Goal: Navigation & Orientation: Go to known website

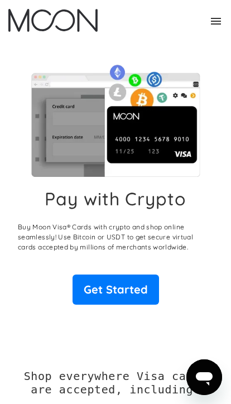
click at [224, 25] on div "Home FAQ Careers For Business About Us Log In Sign Up Home FAQ For Business Car…" at bounding box center [115, 21] width 231 height 43
click at [212, 14] on icon at bounding box center [215, 20] width 13 height 13
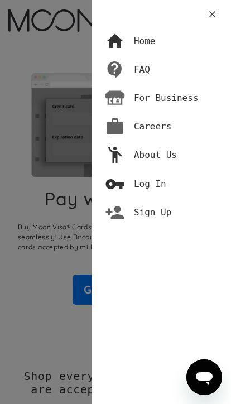
click at [57, 285] on div "Home FAQ For Business Careers About Us Log In Sign Up" at bounding box center [115, 202] width 231 height 404
click at [169, 46] on div "Home" at bounding box center [161, 41] width 113 height 28
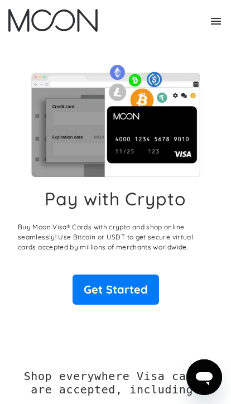
click at [155, 287] on link "Get Started" at bounding box center [115, 289] width 86 height 30
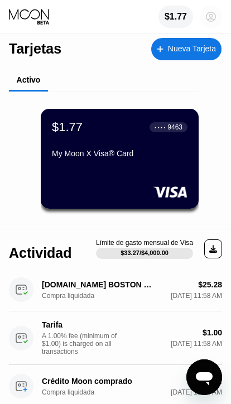
click at [213, 16] on circle at bounding box center [211, 17] width 22 height 22
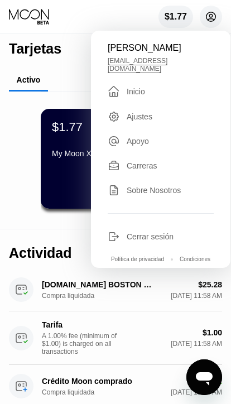
click at [193, 184] on div "Sobre Nosotros" at bounding box center [161, 190] width 106 height 12
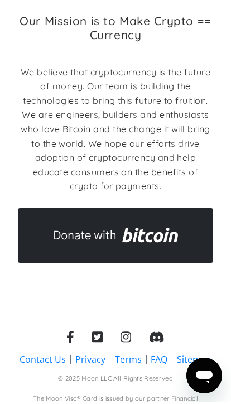
scroll to position [136, 0]
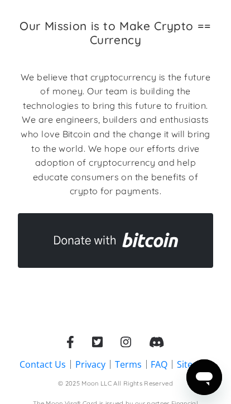
click at [172, 227] on img at bounding box center [115, 240] width 195 height 55
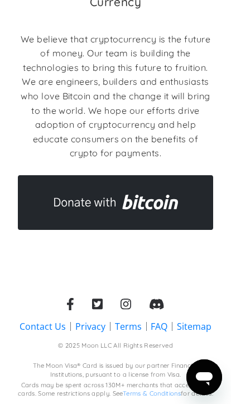
scroll to position [196, 0]
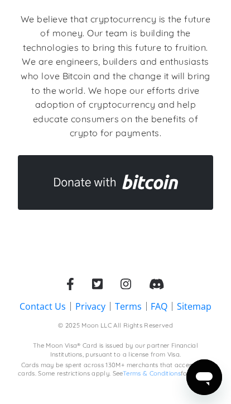
click at [72, 278] on icon at bounding box center [70, 284] width 7 height 12
click at [95, 284] on div at bounding box center [97, 284] width 11 height 13
